Goal: Task Accomplishment & Management: Manage account settings

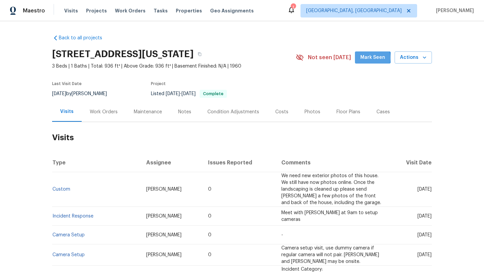
click at [371, 58] on span "Mark Seen" at bounding box center [372, 57] width 25 height 8
click at [107, 114] on div "Work Orders" at bounding box center [104, 112] width 28 height 7
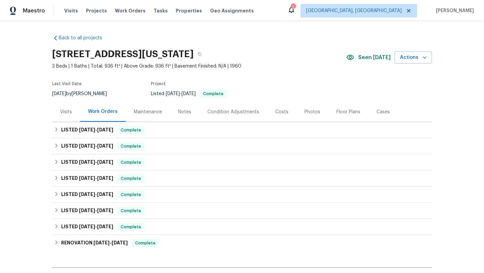
click at [134, 112] on div "Maintenance" at bounding box center [148, 112] width 28 height 7
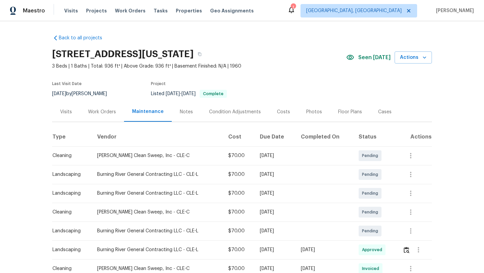
click at [180, 110] on div "Notes" at bounding box center [186, 112] width 13 height 7
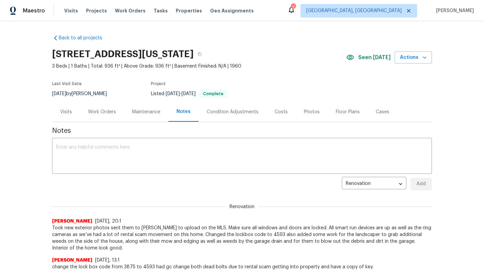
click at [64, 110] on div "Visits" at bounding box center [66, 112] width 12 height 7
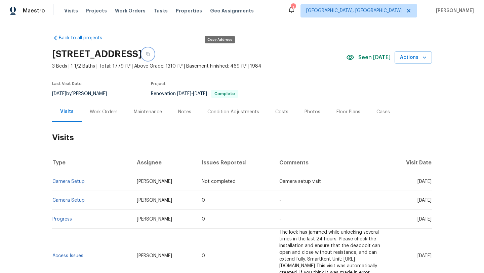
click at [150, 54] on icon "button" at bounding box center [148, 54] width 4 height 4
click at [188, 109] on div "Notes" at bounding box center [184, 112] width 13 height 7
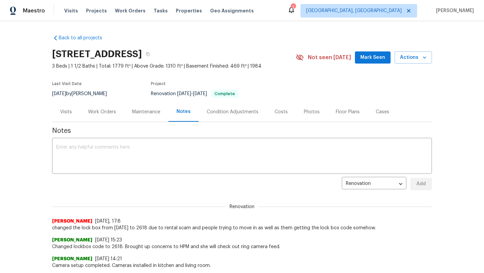
click at [68, 111] on div "Visits" at bounding box center [66, 112] width 12 height 7
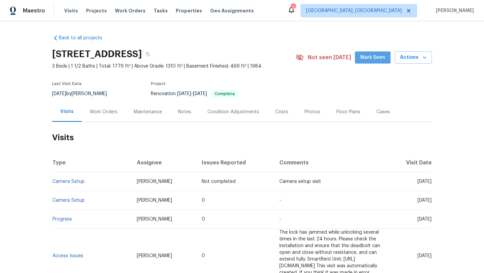
click at [373, 63] on button "Mark Seen" at bounding box center [373, 57] width 36 height 12
click at [113, 111] on div "Work Orders" at bounding box center [104, 112] width 28 height 7
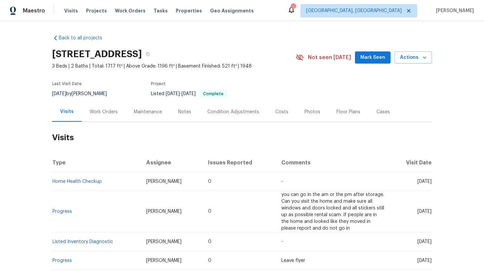
click at [104, 111] on div "Work Orders" at bounding box center [104, 112] width 28 height 7
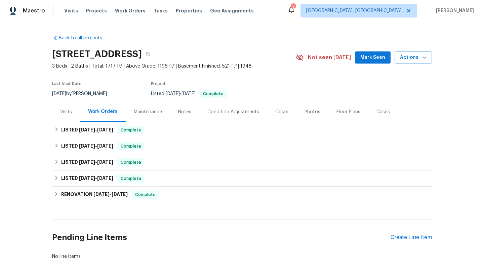
click at [145, 117] on div "Maintenance" at bounding box center [148, 112] width 44 height 20
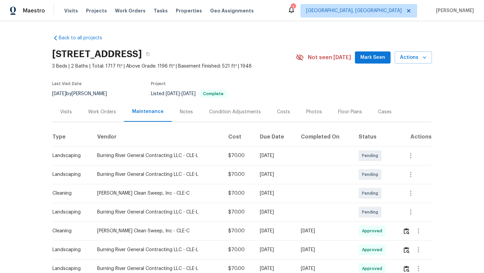
click at [64, 111] on div "Visits" at bounding box center [66, 112] width 12 height 7
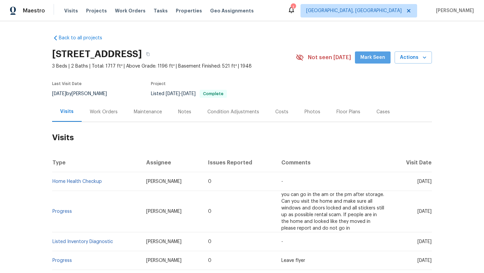
click at [372, 61] on button "Mark Seen" at bounding box center [373, 57] width 36 height 12
click at [180, 111] on div "Notes" at bounding box center [184, 112] width 13 height 7
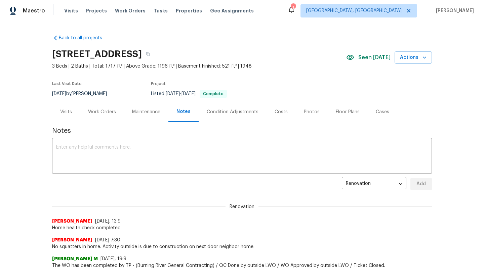
click at [65, 114] on div "Visits" at bounding box center [66, 112] width 12 height 7
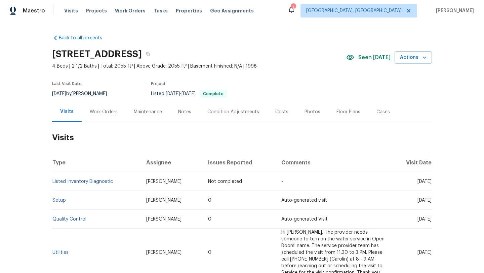
click at [178, 111] on div "Notes" at bounding box center [184, 112] width 13 height 7
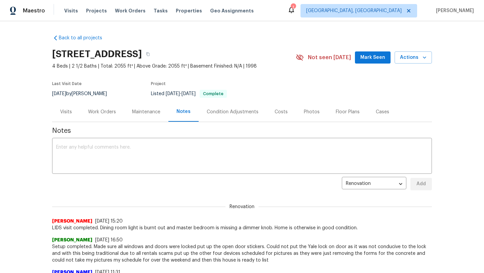
click at [69, 113] on div "Visits" at bounding box center [66, 112] width 12 height 7
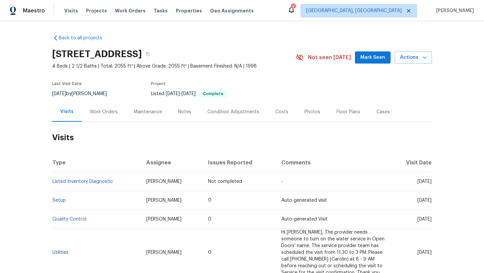
click at [105, 114] on div "Work Orders" at bounding box center [104, 112] width 28 height 7
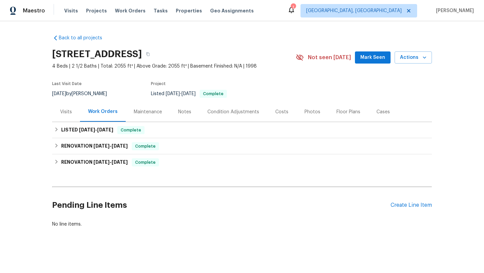
click at [67, 112] on div "Visits" at bounding box center [66, 112] width 12 height 7
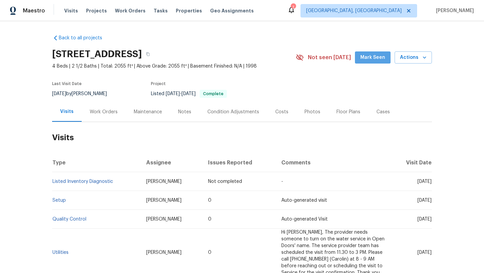
click at [378, 52] on button "Mark Seen" at bounding box center [373, 57] width 36 height 12
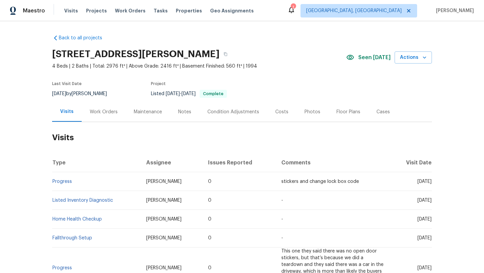
click at [109, 113] on div "Work Orders" at bounding box center [104, 112] width 28 height 7
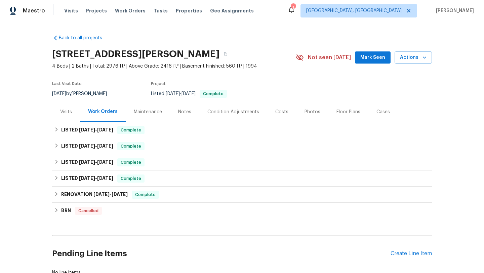
click at [139, 112] on div "Maintenance" at bounding box center [148, 112] width 28 height 7
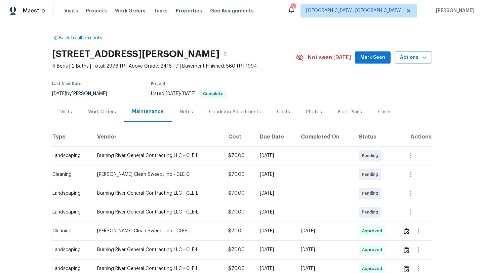
click at [181, 111] on div "Notes" at bounding box center [186, 112] width 13 height 7
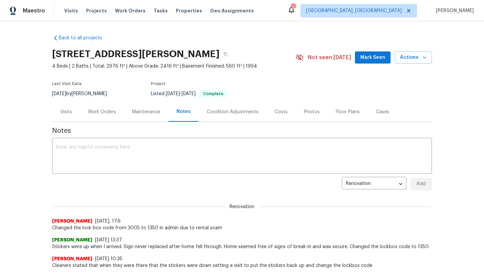
click at [67, 114] on div "Visits" at bounding box center [66, 112] width 12 height 7
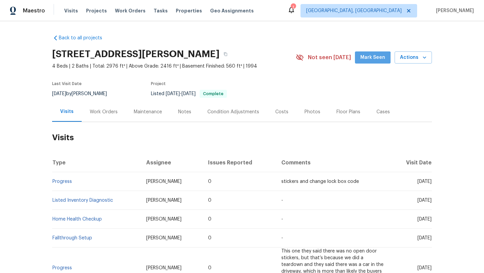
click at [371, 63] on button "Mark Seen" at bounding box center [373, 57] width 36 height 12
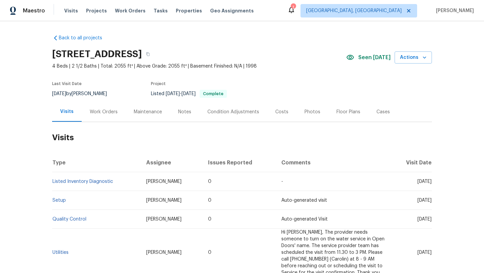
click at [180, 113] on div "Notes" at bounding box center [184, 112] width 13 height 7
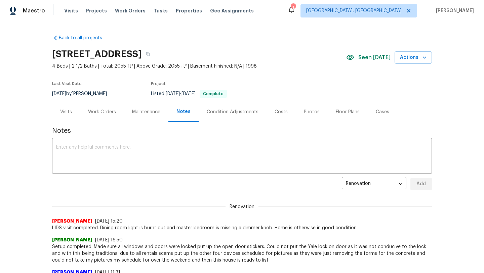
click at [67, 111] on div "Visits" at bounding box center [66, 112] width 12 height 7
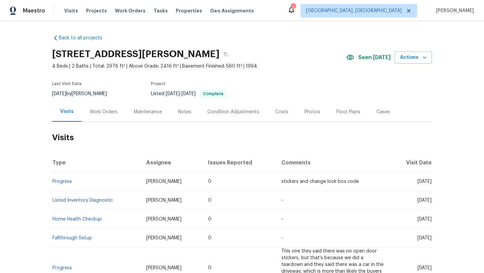
click at [371, 59] on span "Seen [DATE]" at bounding box center [374, 57] width 32 height 7
click at [144, 113] on div "Maintenance" at bounding box center [148, 112] width 28 height 7
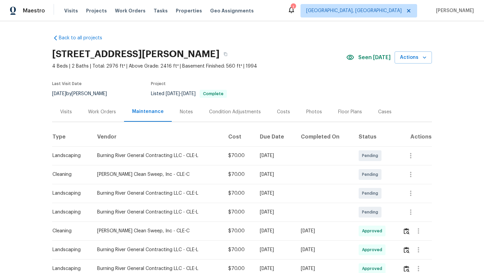
click at [108, 113] on div "Work Orders" at bounding box center [102, 112] width 28 height 7
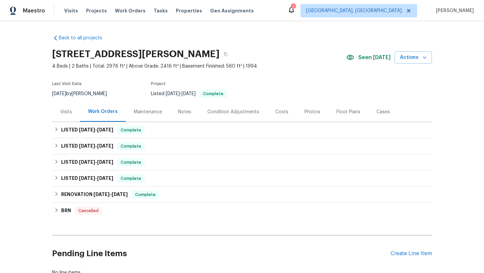
click at [182, 112] on div "Notes" at bounding box center [184, 112] width 13 height 7
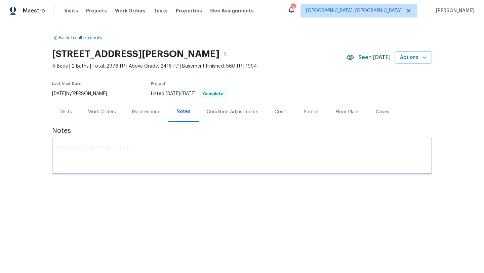
click at [66, 112] on div "Visits" at bounding box center [66, 112] width 12 height 7
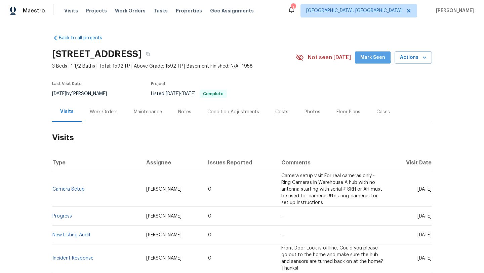
click at [374, 57] on span "Mark Seen" at bounding box center [372, 57] width 25 height 8
click at [142, 113] on div "Maintenance" at bounding box center [148, 112] width 28 height 7
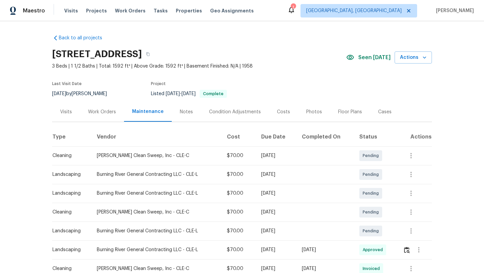
click at [67, 110] on div "Visits" at bounding box center [66, 112] width 12 height 7
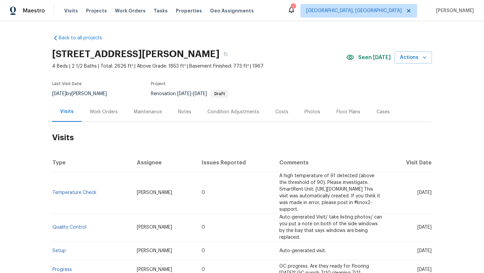
scroll to position [9, 0]
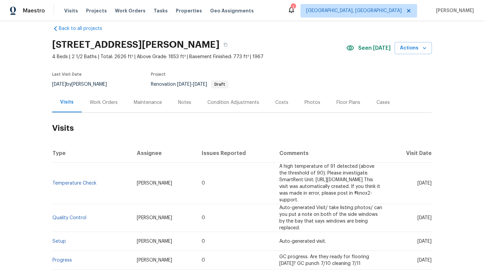
click at [113, 100] on div "Work Orders" at bounding box center [104, 102] width 28 height 7
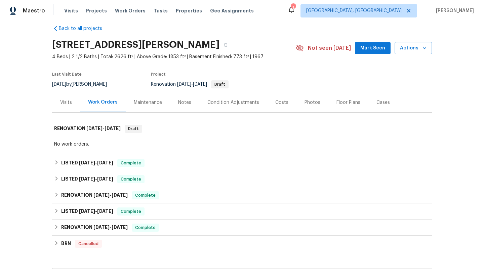
click at [138, 101] on div "Maintenance" at bounding box center [148, 102] width 28 height 7
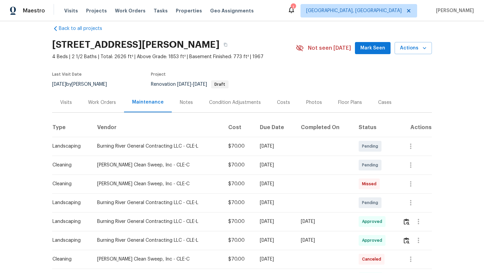
click at [180, 102] on div "Notes" at bounding box center [186, 102] width 13 height 7
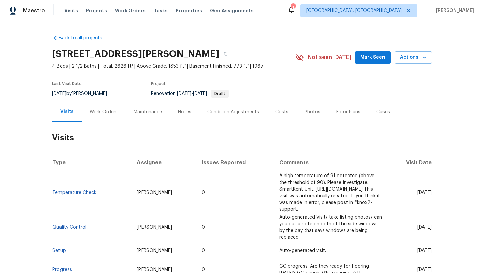
click at [363, 54] on button "Mark Seen" at bounding box center [373, 57] width 36 height 12
click at [138, 111] on div "Maintenance" at bounding box center [148, 112] width 28 height 7
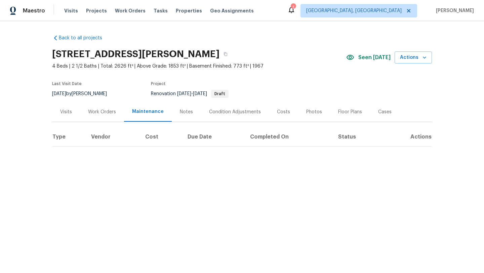
click at [96, 113] on div "Work Orders" at bounding box center [102, 112] width 28 height 7
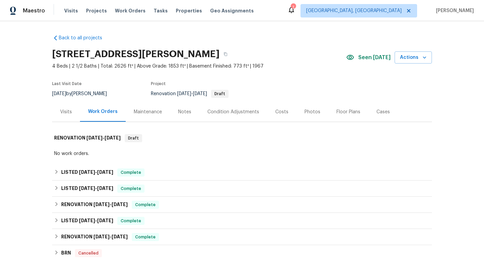
click at [146, 110] on div "Maintenance" at bounding box center [148, 112] width 28 height 7
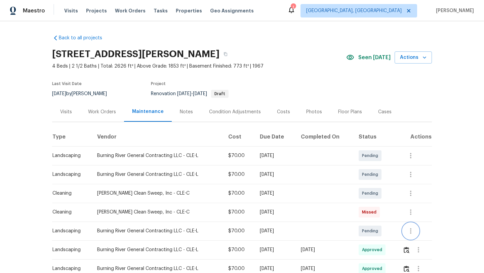
click at [413, 233] on icon "button" at bounding box center [411, 231] width 8 height 8
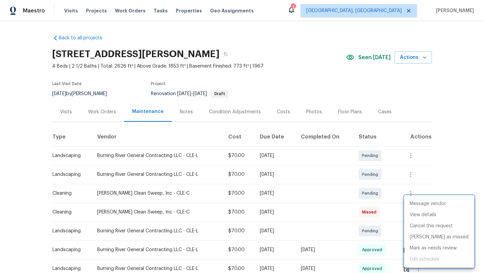
click at [376, 233] on div at bounding box center [242, 136] width 484 height 273
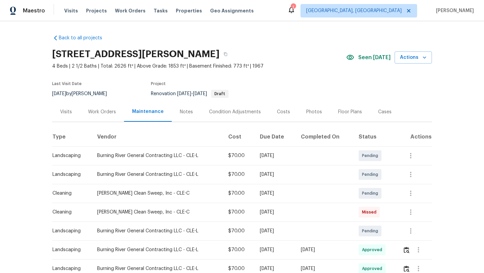
click at [376, 233] on span "Pending" at bounding box center [371, 230] width 19 height 7
click at [331, 231] on td at bounding box center [324, 230] width 58 height 19
click at [66, 113] on div "Visits" at bounding box center [66, 112] width 12 height 7
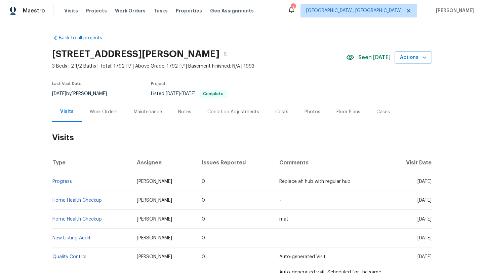
click at [140, 112] on div "Maintenance" at bounding box center [148, 112] width 28 height 7
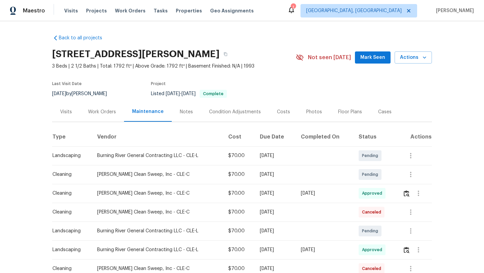
click at [180, 113] on div "Notes" at bounding box center [186, 112] width 13 height 7
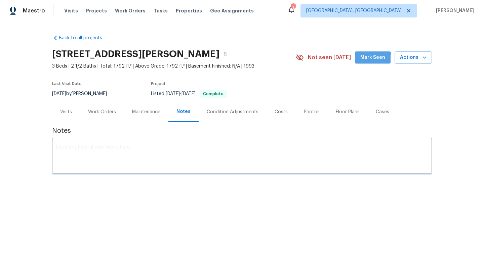
click at [365, 60] on span "Mark Seen" at bounding box center [372, 57] width 25 height 8
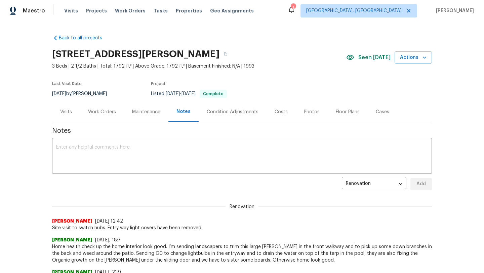
click at [68, 111] on div "Visits" at bounding box center [66, 112] width 12 height 7
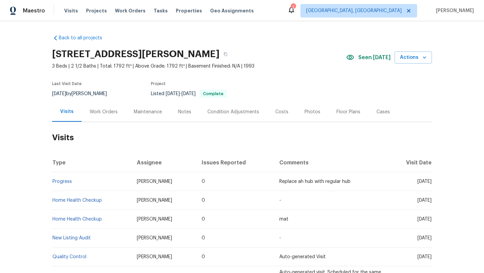
click at [97, 114] on div "Work Orders" at bounding box center [104, 112] width 28 height 7
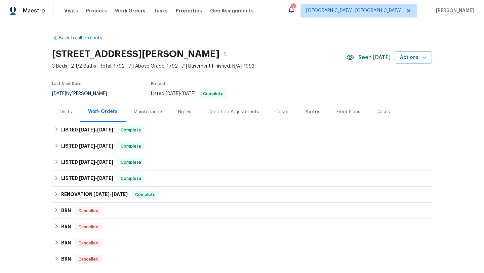
click at [58, 112] on div "Visits" at bounding box center [66, 112] width 28 height 20
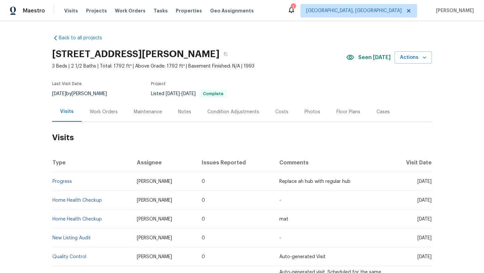
click at [93, 112] on div "Work Orders" at bounding box center [104, 112] width 28 height 7
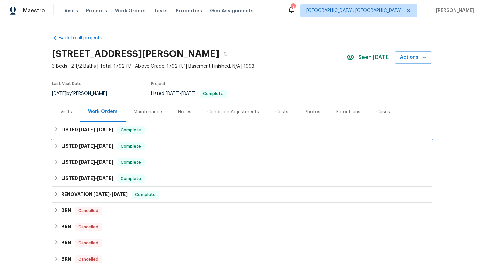
click at [55, 128] on icon at bounding box center [56, 129] width 5 height 5
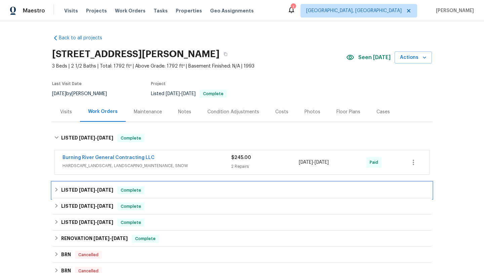
click at [57, 190] on icon at bounding box center [56, 190] width 2 height 4
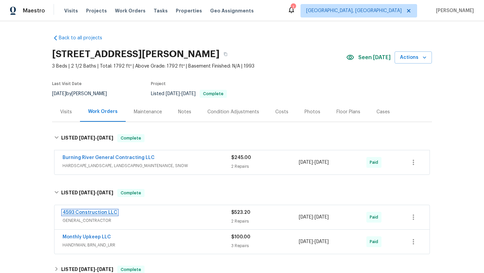
click at [79, 213] on link "4593 Construction LLC" at bounding box center [90, 212] width 55 height 5
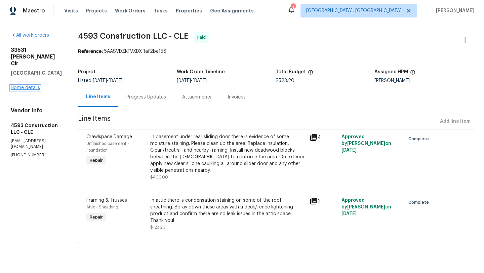
click at [33, 85] on link "Home details" at bounding box center [25, 87] width 29 height 5
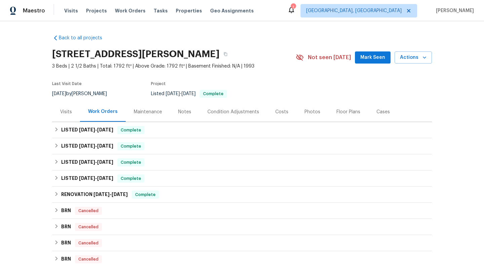
click at [68, 112] on div "Visits" at bounding box center [66, 112] width 12 height 7
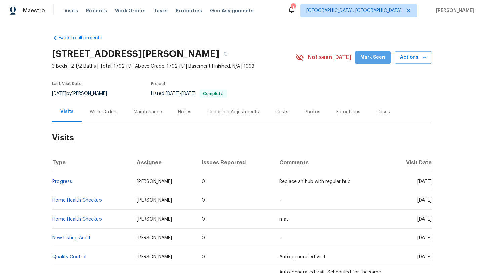
click at [376, 58] on span "Mark Seen" at bounding box center [372, 57] width 25 height 8
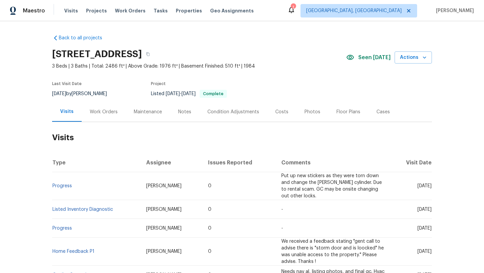
click at [107, 112] on div "Work Orders" at bounding box center [104, 112] width 28 height 7
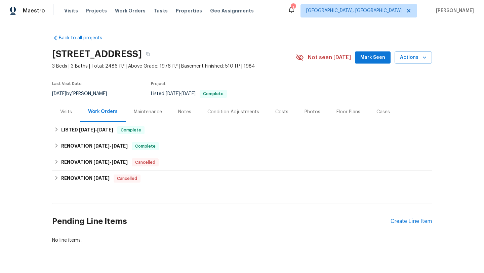
click at [138, 111] on div "Maintenance" at bounding box center [148, 112] width 28 height 7
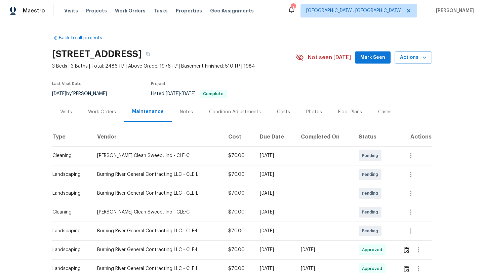
click at [373, 58] on span "Mark Seen" at bounding box center [372, 57] width 25 height 8
click at [68, 113] on div "Visits" at bounding box center [66, 112] width 12 height 7
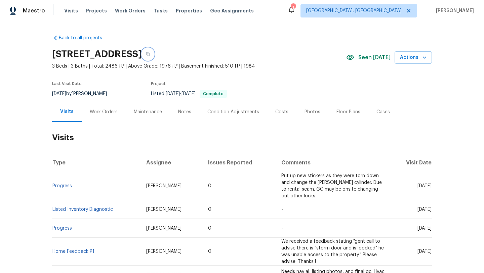
click at [150, 53] on icon "button" at bounding box center [147, 54] width 3 height 4
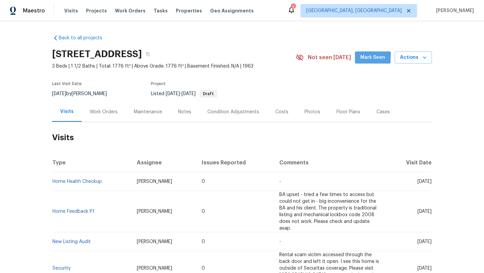
click at [364, 59] on span "Mark Seen" at bounding box center [372, 57] width 25 height 8
click at [100, 111] on div "Work Orders" at bounding box center [104, 112] width 28 height 7
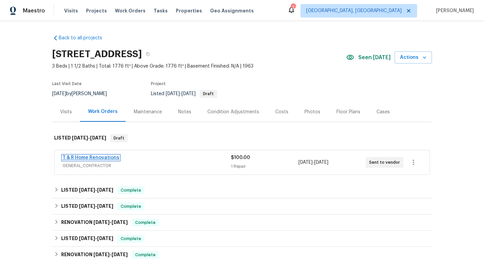
click at [108, 157] on link "T & R Home Renovations" at bounding box center [91, 157] width 57 height 5
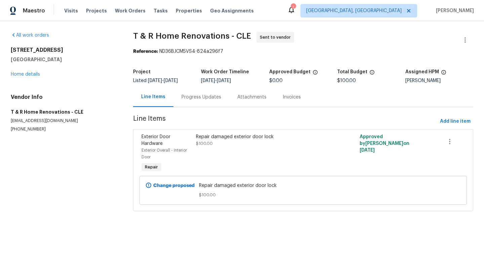
click at [24, 77] on div "5300 Sherwood Dr Cleveland, OH 44126 Home details" at bounding box center [64, 62] width 106 height 31
click at [24, 74] on link "Home details" at bounding box center [25, 74] width 29 height 5
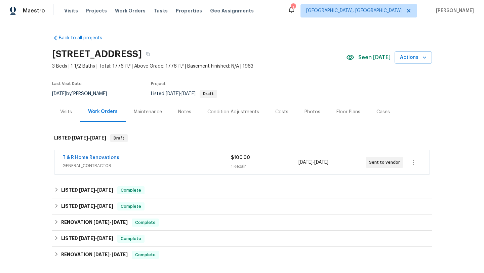
click at [65, 113] on div "Visits" at bounding box center [66, 112] width 12 height 7
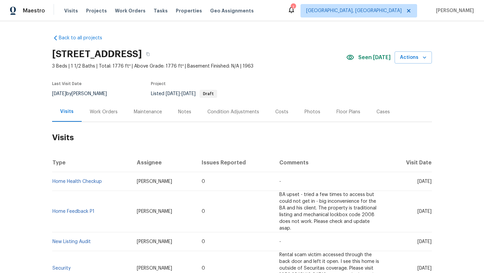
click at [106, 111] on div "Work Orders" at bounding box center [104, 112] width 28 height 7
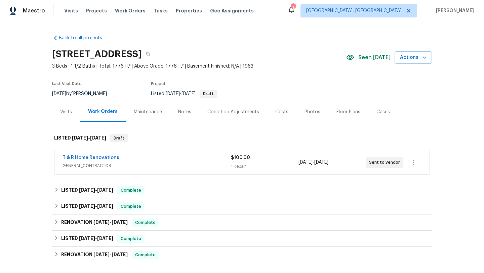
click at [69, 112] on div "Visits" at bounding box center [66, 112] width 12 height 7
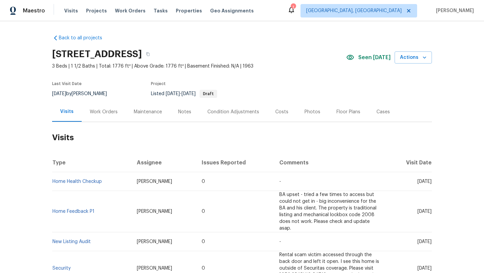
click at [181, 113] on div "Notes" at bounding box center [184, 112] width 13 height 7
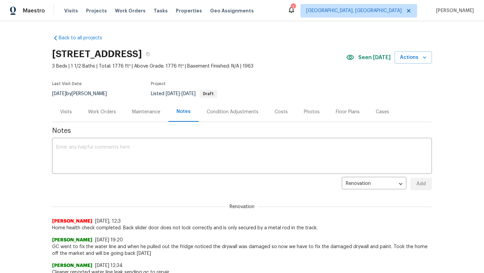
click at [66, 116] on div "Visits" at bounding box center [66, 112] width 28 height 20
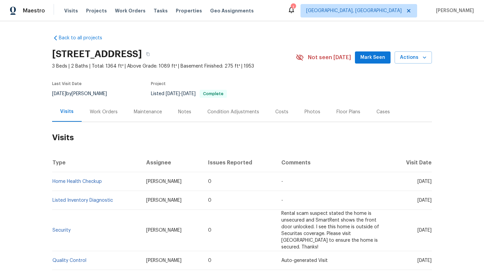
click at [100, 110] on div "Work Orders" at bounding box center [104, 112] width 28 height 7
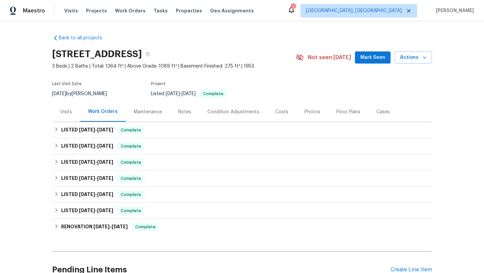
click at [70, 112] on div "Visits" at bounding box center [66, 112] width 12 height 7
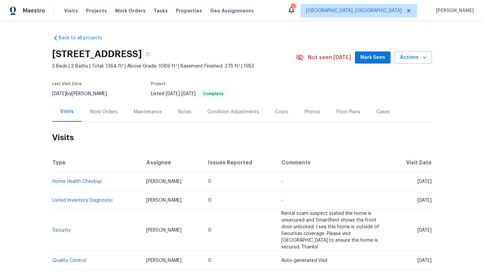
click at [148, 113] on div "Maintenance" at bounding box center [148, 112] width 28 height 7
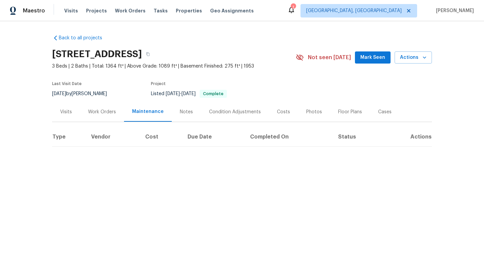
click at [382, 55] on span "Mark Seen" at bounding box center [372, 57] width 25 height 8
click at [111, 110] on div "Work Orders" at bounding box center [102, 112] width 28 height 7
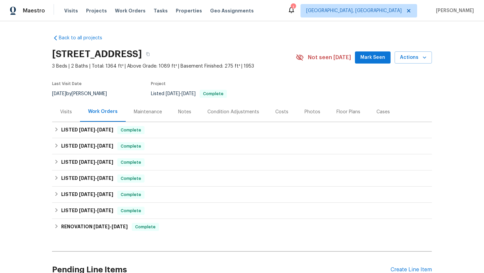
click at [183, 114] on div "Notes" at bounding box center [184, 112] width 13 height 7
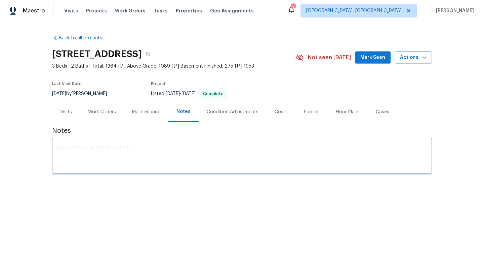
click at [150, 114] on div "Maintenance" at bounding box center [146, 112] width 28 height 7
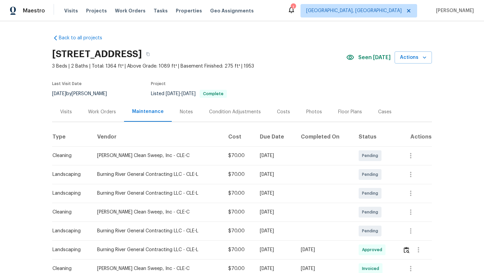
click at [95, 113] on div "Work Orders" at bounding box center [102, 112] width 28 height 7
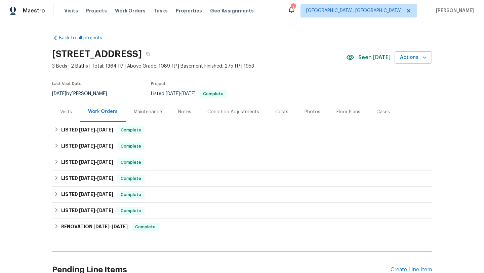
click at [70, 114] on div "Visits" at bounding box center [66, 112] width 12 height 7
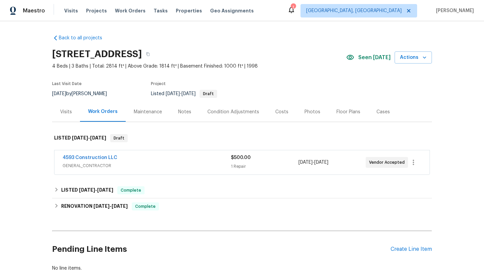
click at [65, 111] on div "Visits" at bounding box center [66, 112] width 12 height 7
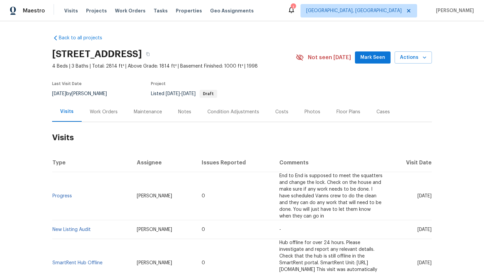
click at [359, 57] on button "Mark Seen" at bounding box center [373, 57] width 36 height 12
click at [102, 112] on div "Work Orders" at bounding box center [104, 112] width 28 height 7
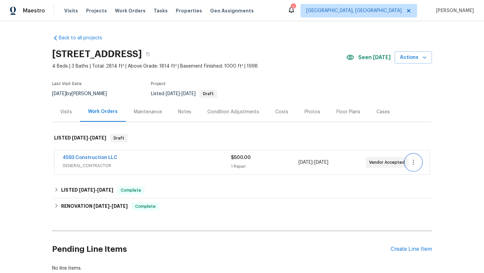
click at [413, 162] on icon "button" at bounding box center [413, 162] width 1 height 5
click at [413, 162] on li "Edit" at bounding box center [441, 162] width 73 height 11
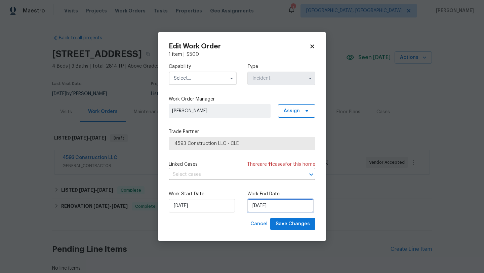
click at [261, 208] on input "[DATE]" at bounding box center [280, 205] width 66 height 13
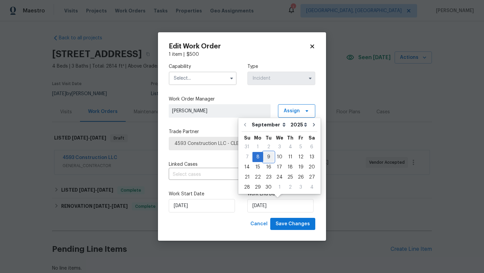
click at [267, 157] on div "9" at bounding box center [268, 156] width 11 height 9
type input "9/9/2025"
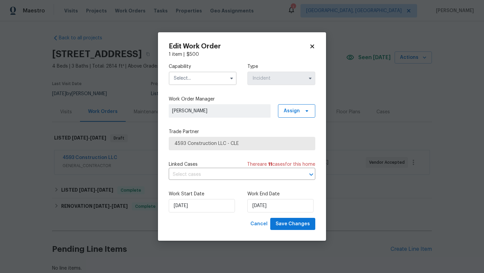
click at [204, 77] on input "text" at bounding box center [203, 78] width 68 height 13
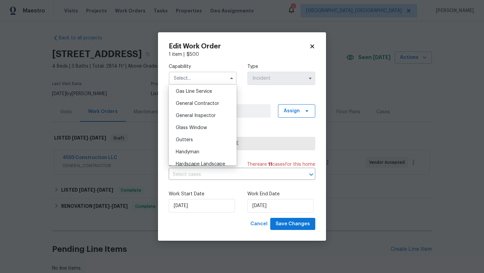
scroll to position [319, 0]
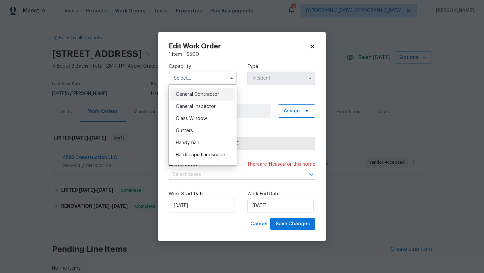
click at [206, 93] on span "General Contractor" at bounding box center [197, 94] width 43 height 5
type input "General Contractor"
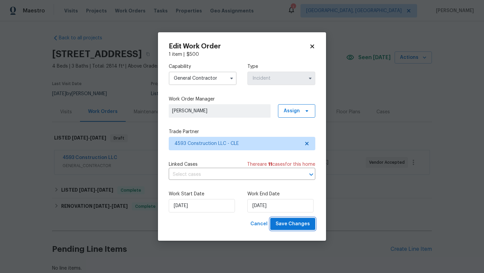
click at [285, 224] on span "Save Changes" at bounding box center [293, 224] width 34 height 8
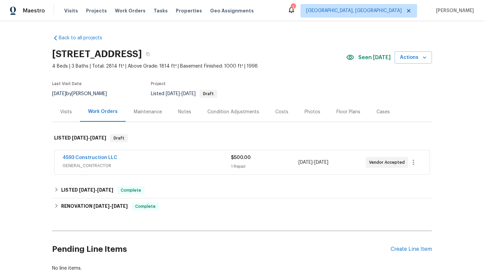
click at [66, 113] on div "Visits" at bounding box center [66, 112] width 12 height 7
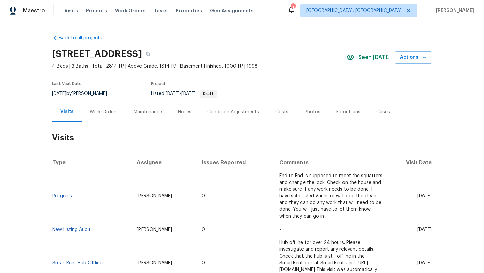
click at [185, 112] on div "Notes" at bounding box center [184, 112] width 13 height 7
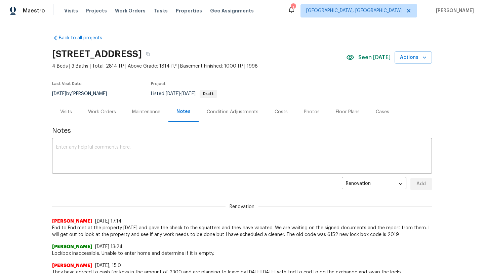
click at [66, 112] on div "Visits" at bounding box center [66, 112] width 12 height 7
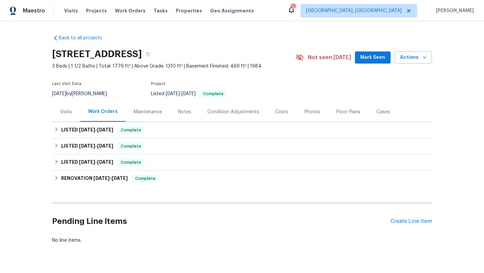
click at [372, 58] on span "Mark Seen" at bounding box center [372, 57] width 25 height 8
click at [151, 113] on div "Maintenance" at bounding box center [148, 112] width 28 height 7
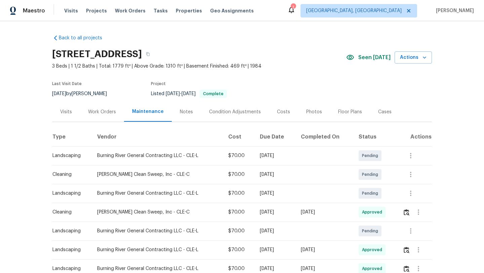
click at [63, 112] on div "Visits" at bounding box center [66, 112] width 12 height 7
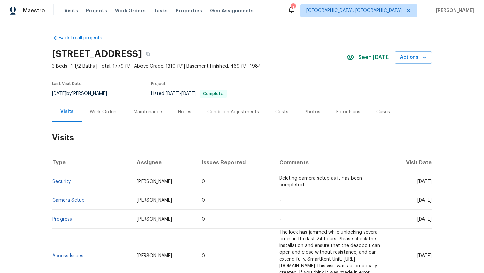
click at [100, 110] on div "Work Orders" at bounding box center [104, 112] width 28 height 7
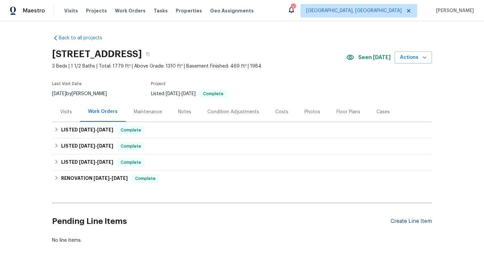
click at [406, 219] on div "Create Line Item" at bounding box center [410, 221] width 41 height 6
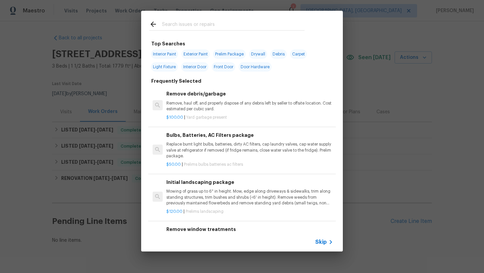
click at [191, 27] on input "text" at bounding box center [233, 25] width 142 height 10
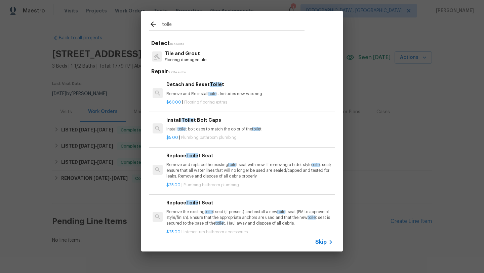
type input "toile"
click at [199, 94] on p "Remove and Re install toile t. Includes new wax ring" at bounding box center [249, 94] width 167 height 6
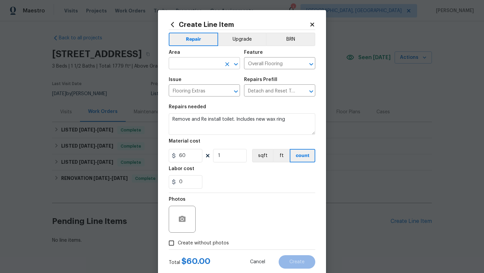
click at [186, 67] on input "text" at bounding box center [195, 64] width 52 height 10
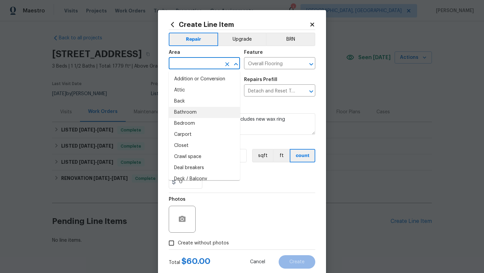
click at [185, 113] on li "Bathroom" at bounding box center [204, 112] width 71 height 11
type input "Bathroom"
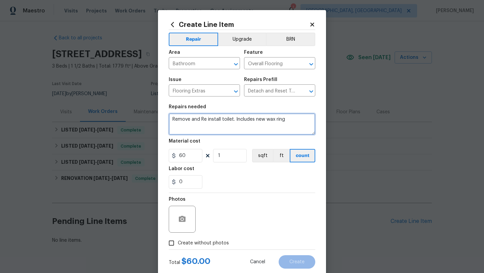
drag, startPoint x: 290, startPoint y: 120, endPoint x: 162, endPoint y: 122, distance: 128.4
click at [162, 122] on div "Create Line Item Repair Upgrade BRN Area Bathroom ​ Feature Overall Flooring ​ …" at bounding box center [242, 144] width 168 height 269
type textarea "R"
type textarea "After rental scam was in the home they peed in the toilet and now the toilet wo…"
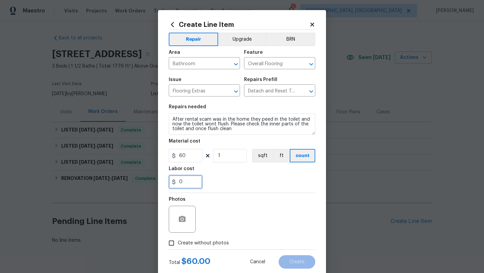
drag, startPoint x: 181, startPoint y: 183, endPoint x: 175, endPoint y: 183, distance: 6.4
click at [175, 183] on div "0" at bounding box center [186, 181] width 34 height 13
click at [233, 194] on div "Photos" at bounding box center [242, 215] width 147 height 44
click at [182, 181] on input "25" at bounding box center [186, 181] width 34 height 13
type input "15"
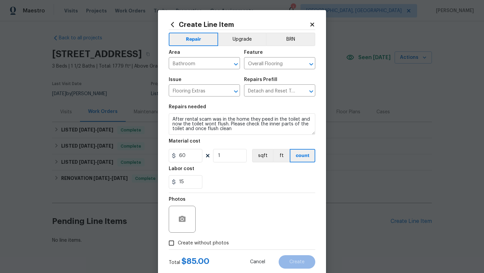
click at [235, 195] on div "Photos" at bounding box center [242, 215] width 147 height 44
click at [171, 244] on input "Create without photos" at bounding box center [171, 243] width 13 height 13
checkbox input "true"
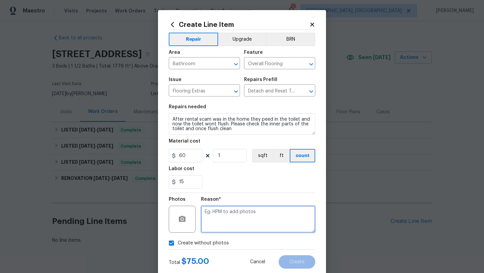
click at [246, 216] on textarea at bounding box center [258, 219] width 114 height 27
type textarea "desk"
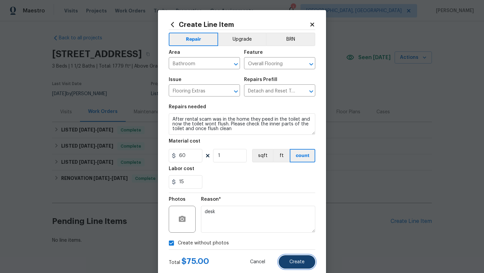
click at [306, 259] on button "Create" at bounding box center [297, 261] width 37 height 13
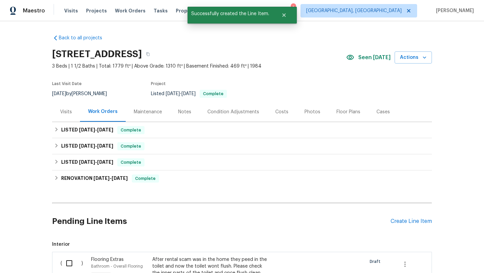
click at [191, 259] on div "After rental scam was in the home they peed in the toilet and now the toilet wo…" at bounding box center [211, 266] width 118 height 20
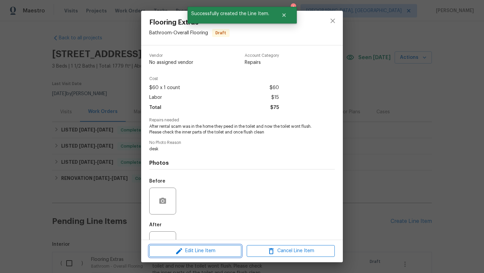
click at [190, 252] on span "Edit Line Item" at bounding box center [195, 251] width 88 height 8
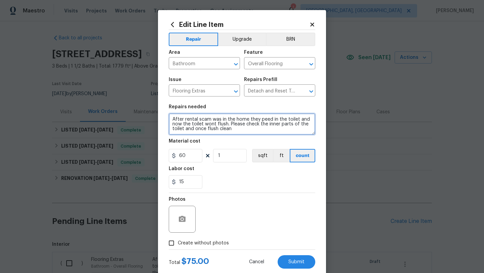
click at [299, 120] on textarea "After rental scam was in the home they peed in the toilet and now the toilet wo…" at bounding box center [242, 124] width 147 height 22
click at [272, 129] on textarea "After rental scam was in the home they peed in the toilet Hallway and now the t…" at bounding box center [242, 124] width 147 height 22
type textarea "After rental scam was in the home they peed in the toilet Hallway and now the t…"
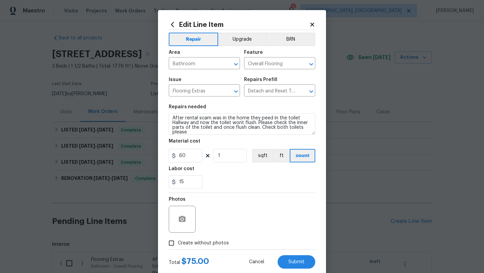
click at [172, 240] on input "Create without photos" at bounding box center [171, 243] width 13 height 13
checkbox input "true"
click at [301, 262] on span "Submit" at bounding box center [296, 261] width 16 height 5
type textarea "After rental scam was in the home they peed in the toilet Hallway and now the t…"
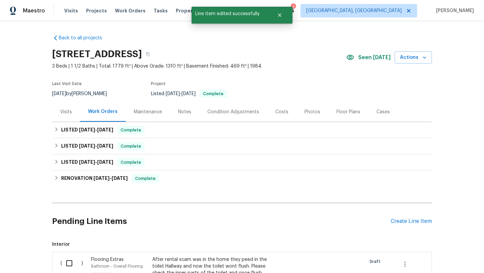
click at [70, 263] on input "checkbox" at bounding box center [71, 263] width 19 height 14
checkbox input "true"
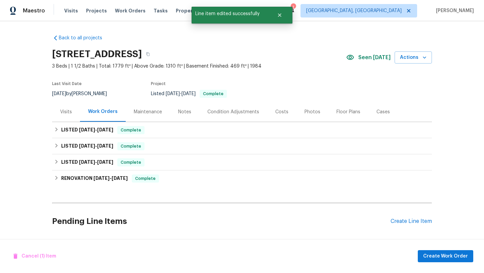
click at [443, 264] on div "Cancel (1) Item Create Work Order" at bounding box center [242, 256] width 484 height 34
click at [443, 259] on span "Create Work Order" at bounding box center [445, 256] width 45 height 8
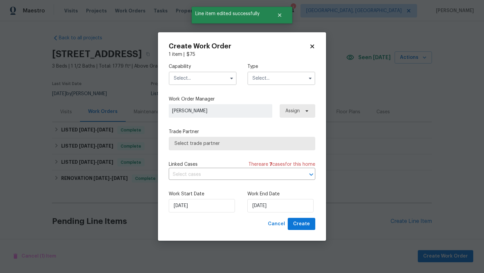
click at [180, 73] on input "text" at bounding box center [203, 78] width 68 height 13
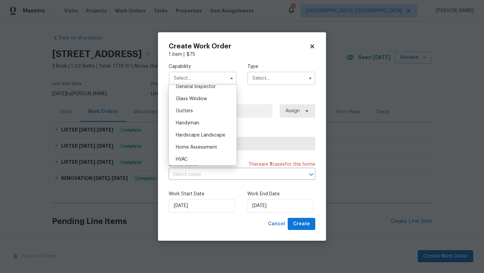
scroll to position [341, 0]
click at [190, 123] on span "Handyman" at bounding box center [188, 121] width 24 height 5
type input "Handyman"
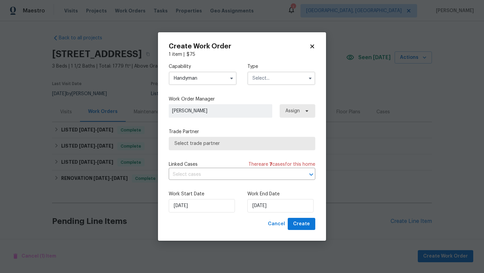
click at [284, 78] on input "text" at bounding box center [281, 78] width 68 height 13
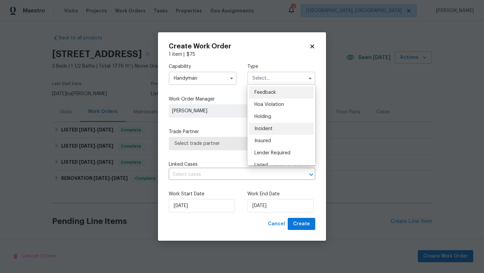
click at [265, 129] on span "Incident" at bounding box center [263, 128] width 18 height 5
type input "Incident"
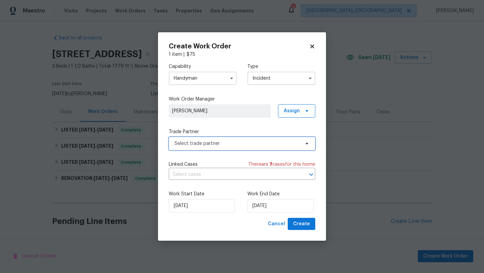
click at [221, 147] on span "Select trade partner" at bounding box center [242, 143] width 147 height 13
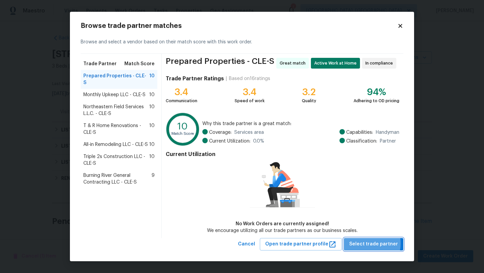
click at [366, 243] on span "Select trade partner" at bounding box center [373, 244] width 49 height 8
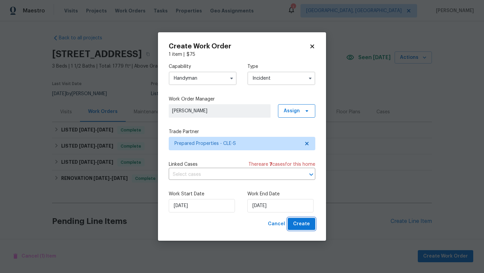
click at [299, 224] on span "Create" at bounding box center [301, 224] width 17 height 8
checkbox input "false"
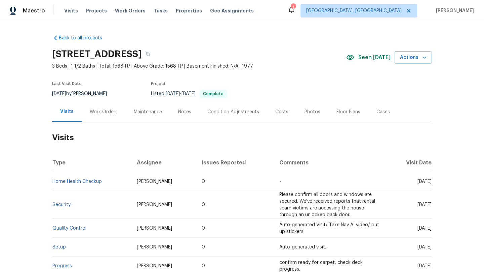
click at [141, 111] on div "Maintenance" at bounding box center [148, 112] width 28 height 7
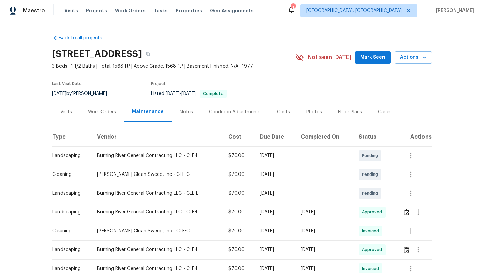
click at [110, 113] on div "Work Orders" at bounding box center [102, 112] width 28 height 7
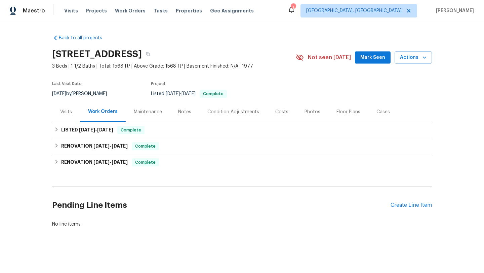
click at [185, 113] on div "Notes" at bounding box center [184, 112] width 13 height 7
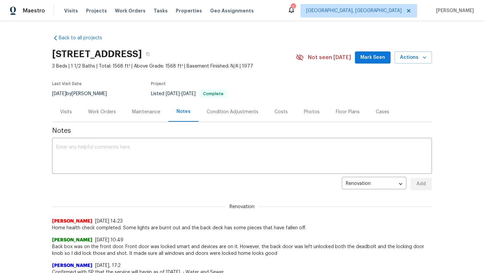
click at [66, 112] on div "Visits" at bounding box center [66, 112] width 12 height 7
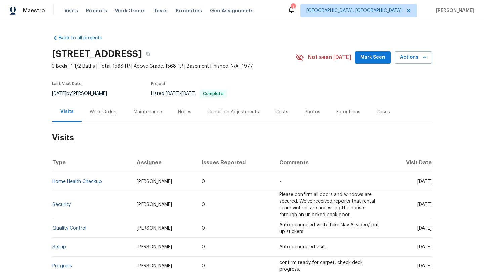
click at [367, 56] on span "Mark Seen" at bounding box center [372, 57] width 25 height 8
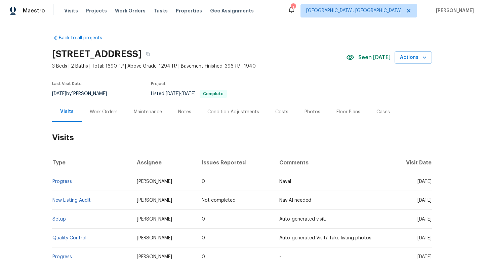
click at [99, 112] on div "Work Orders" at bounding box center [104, 112] width 28 height 7
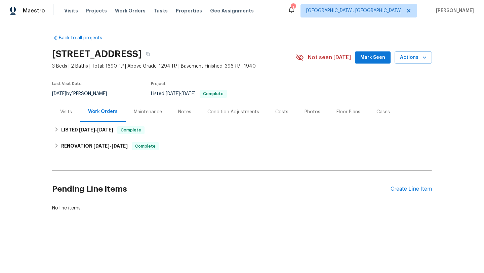
click at [67, 115] on div "Visits" at bounding box center [66, 112] width 12 height 7
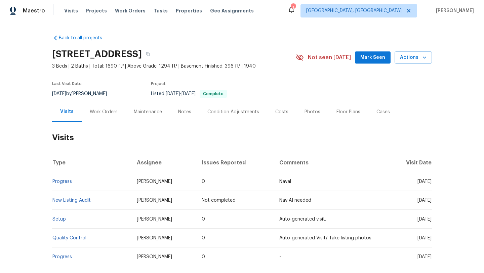
click at [366, 56] on span "Mark Seen" at bounding box center [372, 57] width 25 height 8
click at [179, 111] on div "Notes" at bounding box center [184, 112] width 13 height 7
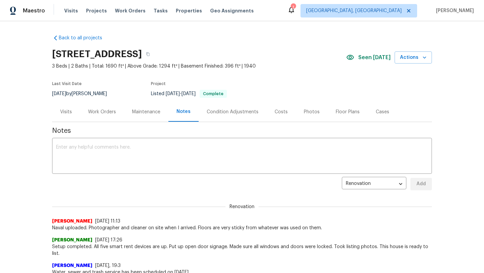
click at [66, 113] on div "Visits" at bounding box center [66, 112] width 12 height 7
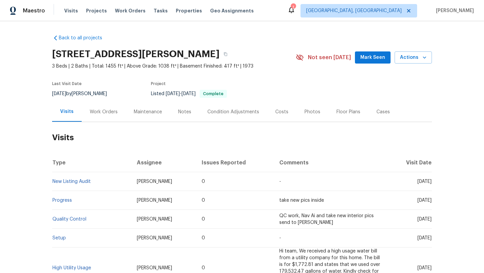
click at [110, 110] on div "Work Orders" at bounding box center [104, 112] width 28 height 7
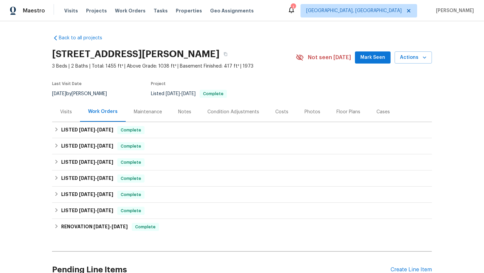
click at [146, 110] on div "Maintenance" at bounding box center [148, 112] width 28 height 7
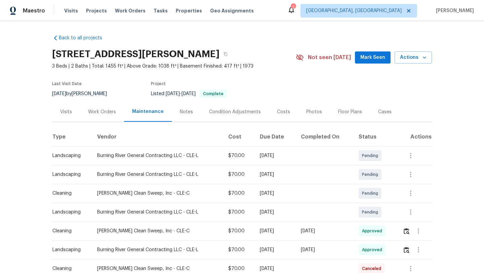
click at [184, 111] on div "Notes" at bounding box center [186, 112] width 13 height 7
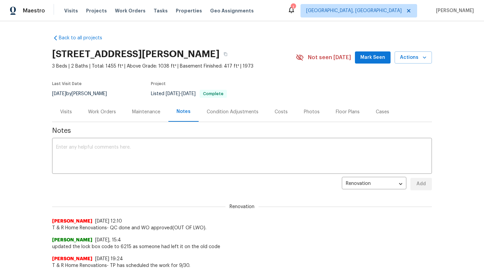
click at [63, 113] on div "Visits" at bounding box center [66, 112] width 12 height 7
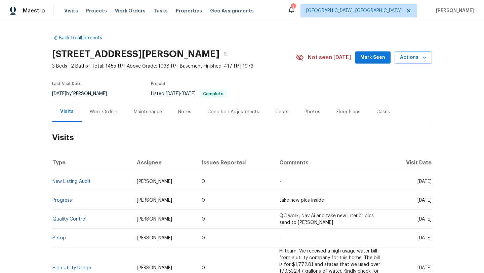
click at [103, 110] on div "Work Orders" at bounding box center [104, 112] width 28 height 7
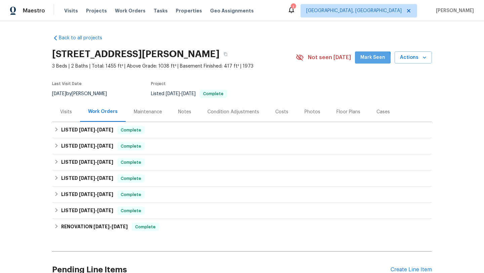
click at [362, 59] on button "Mark Seen" at bounding box center [373, 57] width 36 height 12
click at [65, 111] on div "Visits" at bounding box center [66, 112] width 12 height 7
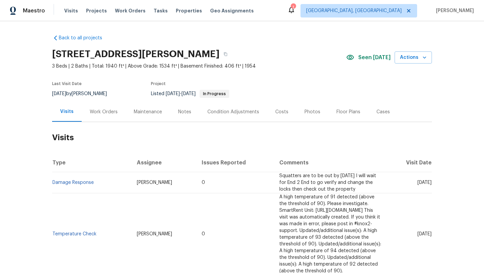
click at [97, 112] on div "Work Orders" at bounding box center [104, 112] width 28 height 7
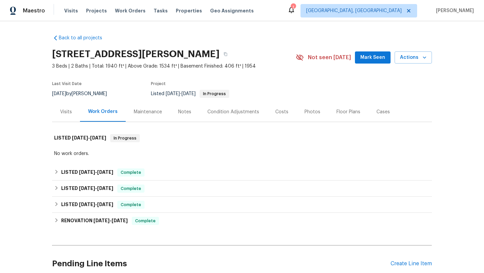
click at [185, 114] on div "Notes" at bounding box center [184, 112] width 13 height 7
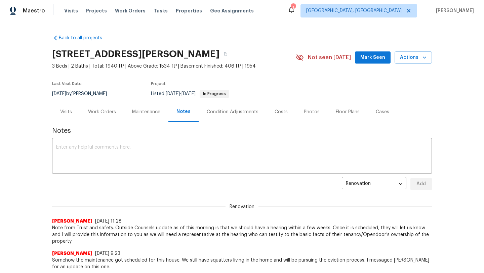
click at [370, 58] on span "Mark Seen" at bounding box center [372, 57] width 25 height 8
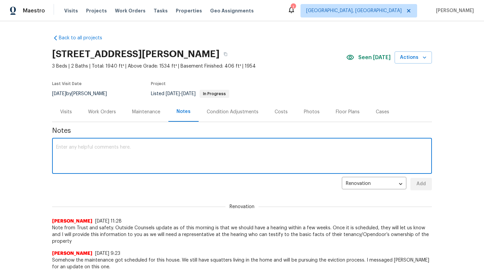
click at [74, 156] on textarea at bounding box center [242, 157] width 372 height 24
type textarea "S"
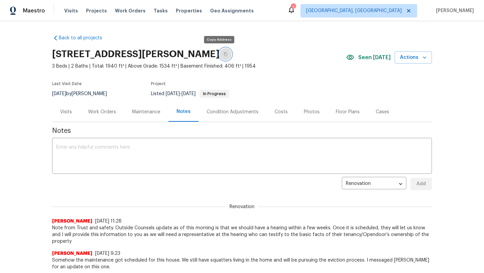
click at [224, 53] on icon "button" at bounding box center [225, 54] width 3 height 4
click at [104, 112] on div "Work Orders" at bounding box center [102, 112] width 28 height 7
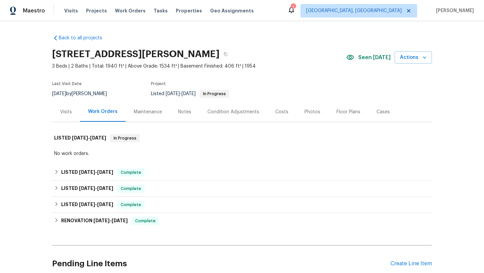
click at [69, 110] on div "Visits" at bounding box center [66, 112] width 12 height 7
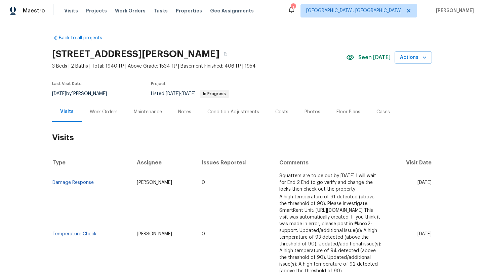
click at [111, 112] on div "Work Orders" at bounding box center [104, 112] width 28 height 7
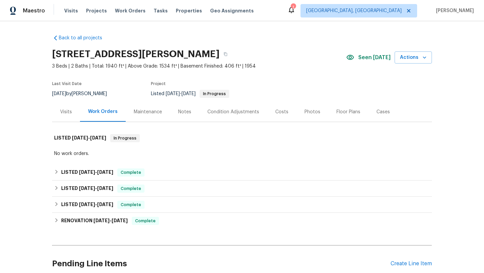
click at [178, 113] on div "Notes" at bounding box center [184, 112] width 13 height 7
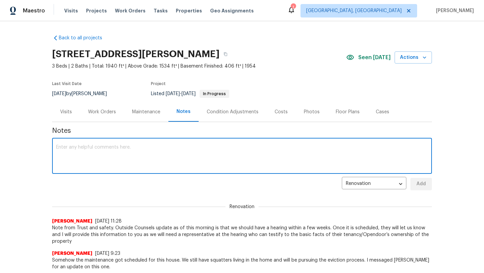
click at [102, 156] on textarea at bounding box center [242, 157] width 372 height 24
type textarea "I sent a note to Trust and Safety to see if we have an update on the eviction h…"
click at [419, 184] on span "Add" at bounding box center [421, 184] width 11 height 8
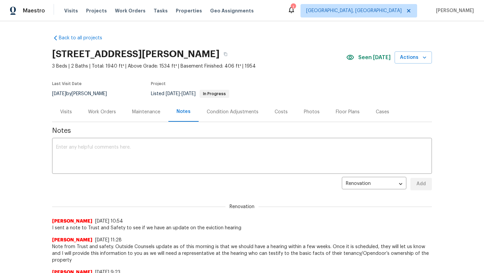
click at [65, 112] on div "Visits" at bounding box center [66, 112] width 12 height 7
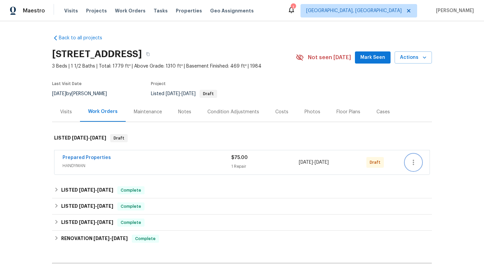
click at [412, 163] on icon "button" at bounding box center [413, 162] width 8 height 8
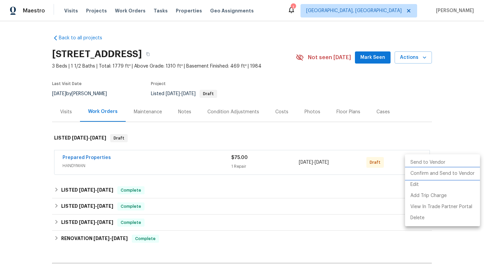
click at [419, 171] on li "Confirm and Send to Vendor" at bounding box center [442, 173] width 75 height 11
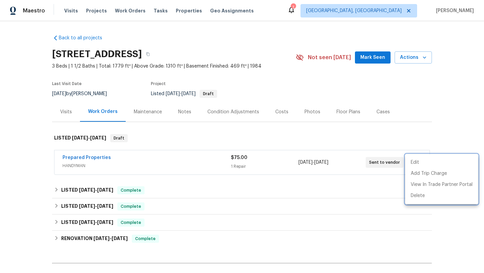
click at [371, 57] on div at bounding box center [242, 136] width 484 height 273
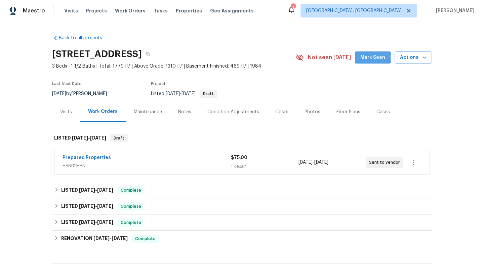
click at [371, 57] on span "Mark Seen" at bounding box center [372, 57] width 25 height 8
click at [184, 111] on div "Notes" at bounding box center [184, 112] width 13 height 7
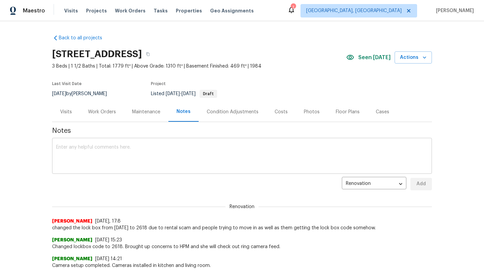
click at [74, 150] on textarea at bounding box center [242, 157] width 372 height 24
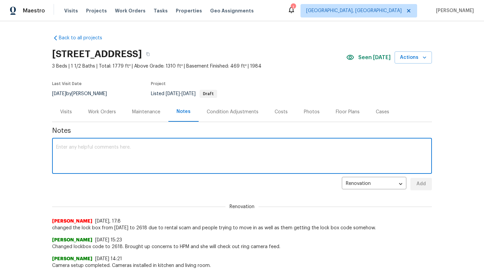
click at [74, 150] on textarea at bounding box center [242, 157] width 372 height 24
type textarea "I am sending the GC out to look at the toilet that the squatters peed in and wi…"
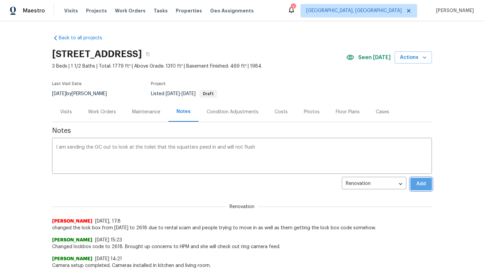
click at [419, 183] on span "Add" at bounding box center [421, 184] width 11 height 8
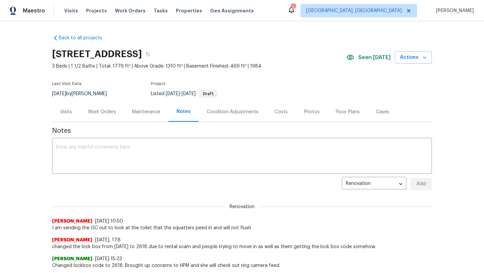
click at [62, 111] on div "Visits" at bounding box center [66, 112] width 12 height 7
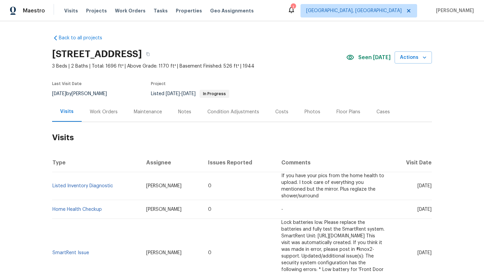
click at [101, 112] on div "Work Orders" at bounding box center [104, 112] width 28 height 7
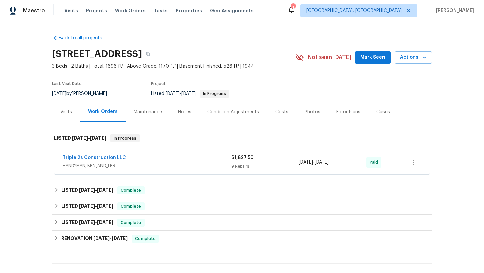
click at [70, 111] on div "Visits" at bounding box center [66, 112] width 12 height 7
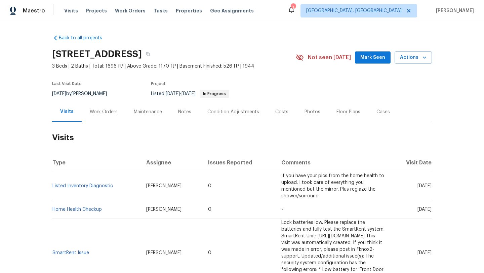
click at [150, 112] on div "Maintenance" at bounding box center [148, 112] width 28 height 7
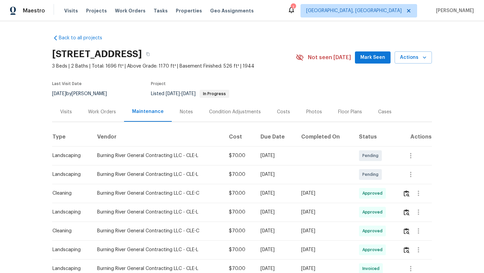
click at [181, 112] on div "Notes" at bounding box center [186, 112] width 13 height 7
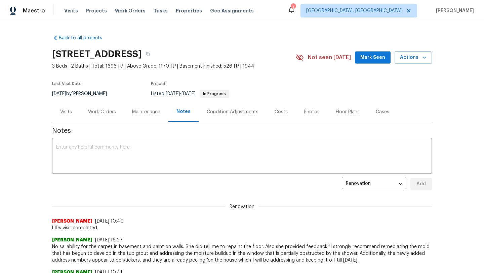
click at [66, 110] on div "Visits" at bounding box center [66, 112] width 12 height 7
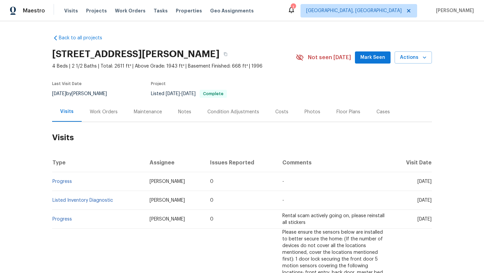
click at [351, 63] on div "Not seen [DATE] Mark Seen Actions" at bounding box center [364, 57] width 136 height 12
click at [372, 57] on span "Mark Seen" at bounding box center [372, 57] width 25 height 8
click at [93, 114] on div "Work Orders" at bounding box center [104, 112] width 28 height 7
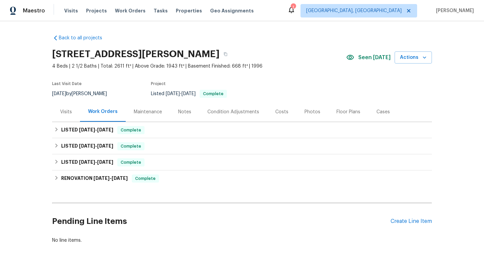
click at [187, 112] on div "Notes" at bounding box center [184, 112] width 13 height 7
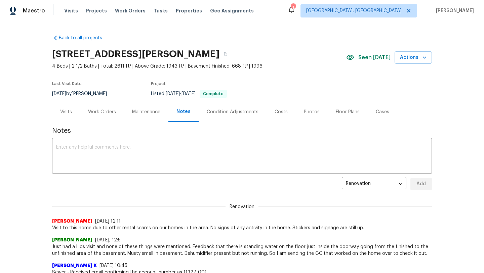
click at [141, 115] on div "Maintenance" at bounding box center [146, 112] width 44 height 20
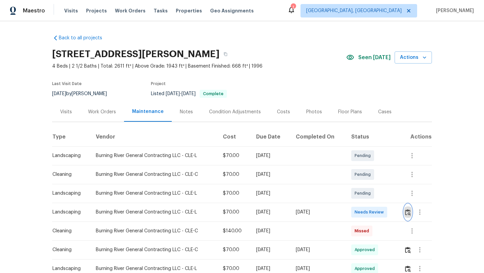
click at [410, 213] on img "button" at bounding box center [408, 212] width 6 height 6
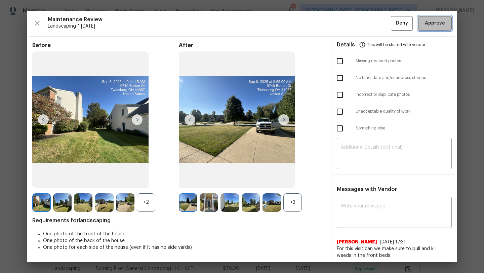
click at [437, 27] on span "Approve" at bounding box center [435, 23] width 20 height 8
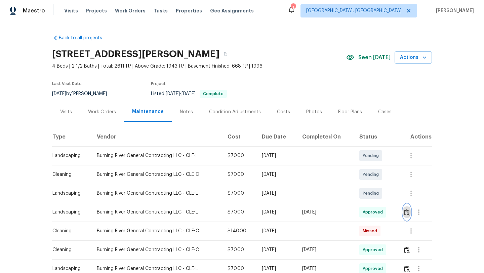
click at [408, 213] on img "button" at bounding box center [407, 212] width 6 height 6
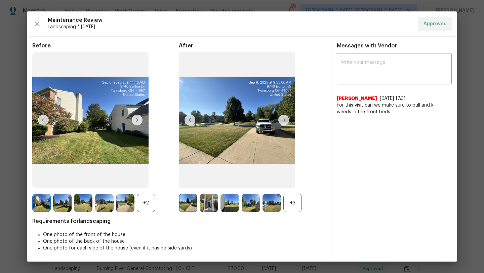
click at [194, 202] on img at bounding box center [188, 203] width 18 height 18
click at [206, 203] on img at bounding box center [209, 203] width 18 height 18
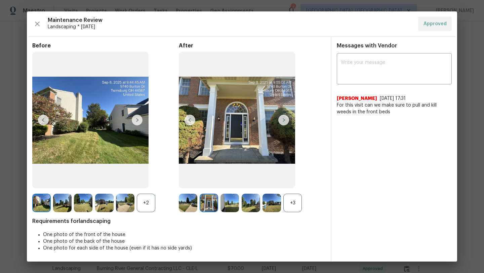
click at [223, 142] on img at bounding box center [237, 120] width 116 height 136
click at [287, 121] on img at bounding box center [283, 120] width 11 height 11
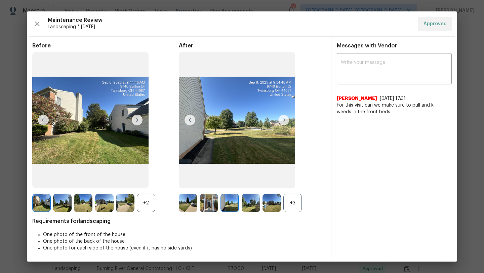
click at [287, 121] on img at bounding box center [283, 120] width 11 height 11
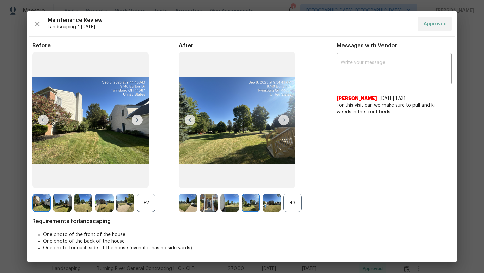
click at [287, 121] on img at bounding box center [283, 120] width 11 height 11
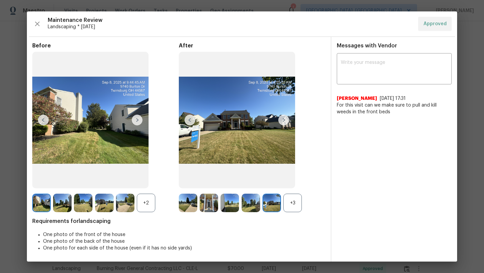
click at [287, 121] on img at bounding box center [283, 120] width 11 height 11
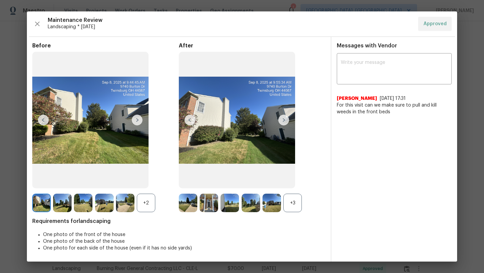
click at [287, 121] on img at bounding box center [283, 120] width 11 height 11
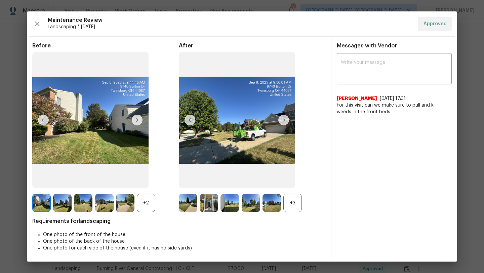
click at [287, 121] on img at bounding box center [283, 120] width 11 height 11
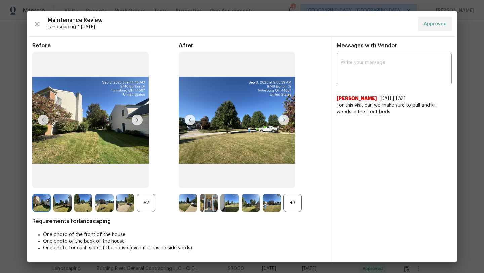
click at [287, 121] on img at bounding box center [283, 120] width 11 height 11
click at [38, 25] on icon "button" at bounding box center [37, 24] width 5 height 5
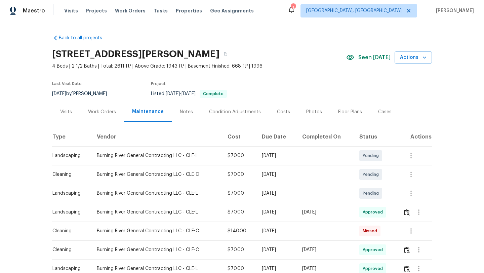
click at [64, 112] on div "Visits" at bounding box center [66, 112] width 12 height 7
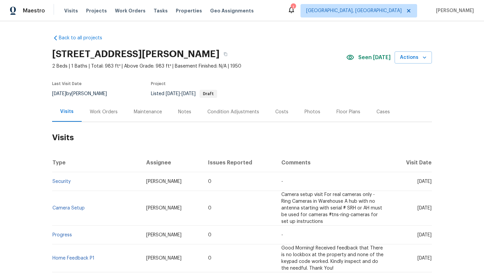
click at [111, 113] on div "Work Orders" at bounding box center [104, 112] width 28 height 7
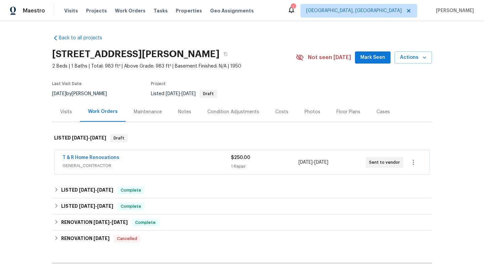
click at [365, 56] on span "Mark Seen" at bounding box center [372, 57] width 25 height 8
click at [66, 112] on div "Visits" at bounding box center [66, 112] width 12 height 7
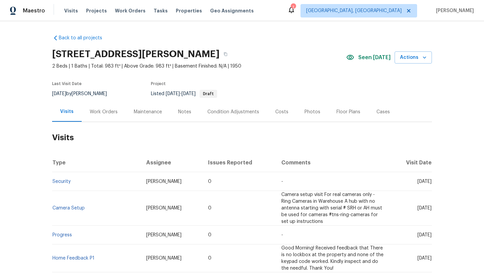
click at [104, 111] on div "Work Orders" at bounding box center [104, 112] width 28 height 7
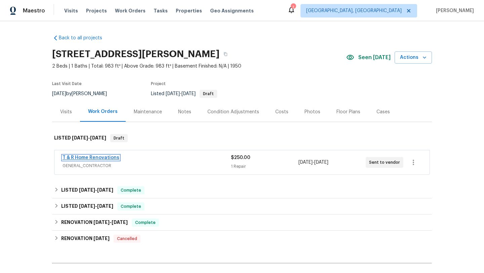
click at [107, 157] on link "T & R Home Renovations" at bounding box center [91, 157] width 57 height 5
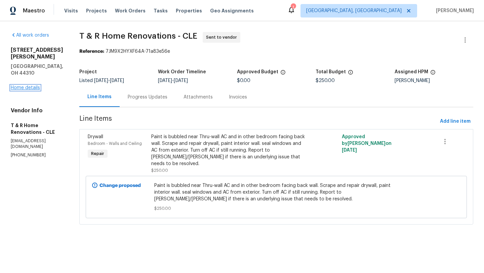
click at [30, 85] on link "Home details" at bounding box center [25, 87] width 29 height 5
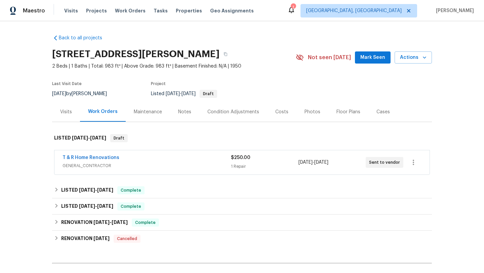
click at [66, 112] on div "Visits" at bounding box center [66, 112] width 12 height 7
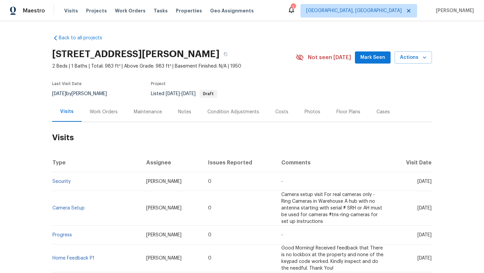
click at [369, 59] on span "Mark Seen" at bounding box center [372, 57] width 25 height 8
click at [100, 115] on div "Work Orders" at bounding box center [104, 112] width 28 height 7
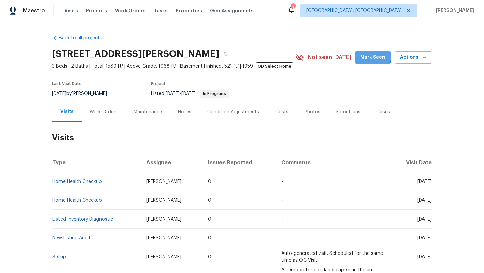
click at [361, 54] on button "Mark Seen" at bounding box center [373, 57] width 36 height 12
click at [93, 113] on div "Work Orders" at bounding box center [104, 112] width 28 height 7
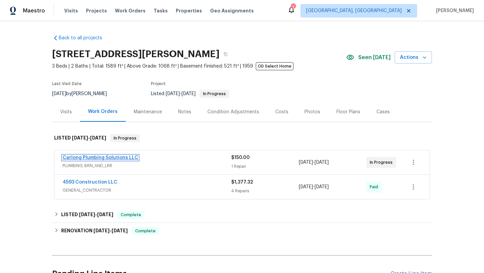
click at [93, 157] on link "Carlong Plumbing Solutions LLC" at bounding box center [101, 157] width 76 height 5
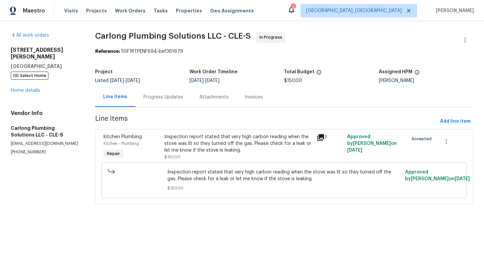
click at [151, 97] on div "Progress Updates" at bounding box center [163, 97] width 40 height 7
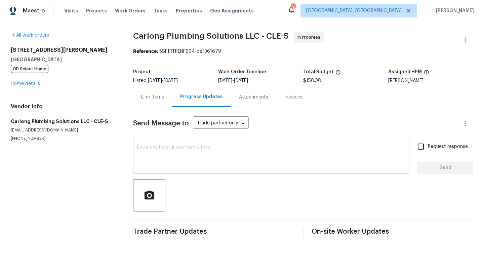
click at [156, 155] on textarea at bounding box center [271, 157] width 268 height 24
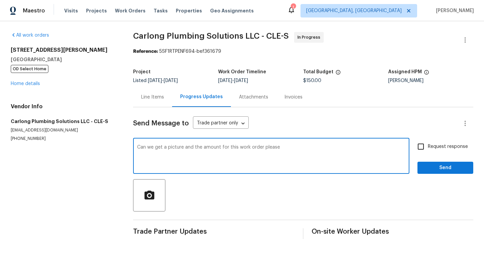
type textarea "Can we get a picture and the amount for this work order please"
click at [423, 147] on input "Request response" at bounding box center [421, 146] width 14 height 14
checkbox input "true"
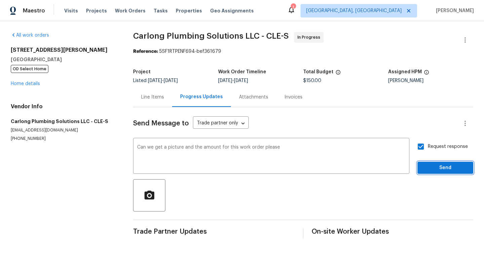
click at [425, 167] on span "Send" at bounding box center [445, 168] width 45 height 8
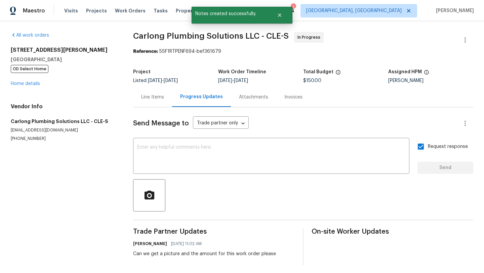
click at [29, 87] on div "All work orders 4131 Burton Dr Stow, OH 44224 OD Select Home Home details Vendo…" at bounding box center [64, 87] width 106 height 110
click at [29, 84] on link "Home details" at bounding box center [25, 83] width 29 height 5
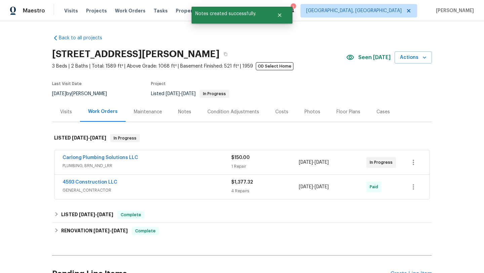
click at [66, 114] on div "Visits" at bounding box center [66, 112] width 12 height 7
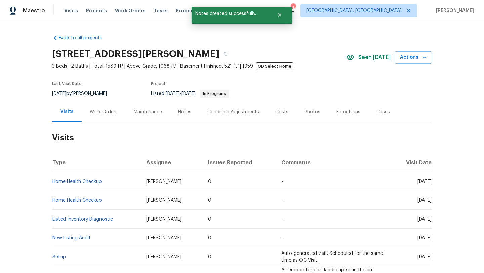
click at [187, 111] on div "Notes" at bounding box center [184, 112] width 13 height 7
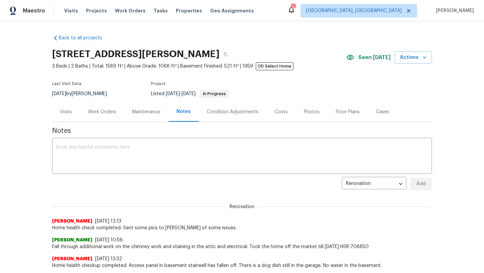
click at [61, 116] on div "Visits" at bounding box center [66, 112] width 28 height 20
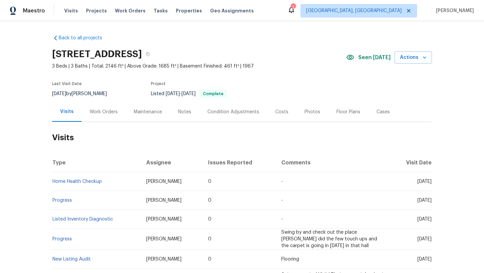
click at [98, 113] on div "Work Orders" at bounding box center [104, 112] width 28 height 7
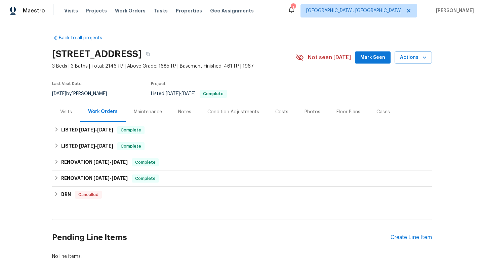
click at [140, 110] on div "Maintenance" at bounding box center [148, 112] width 28 height 7
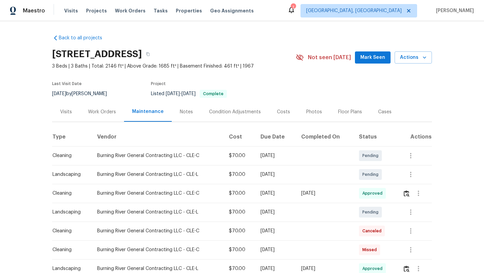
click at [372, 58] on span "Mark Seen" at bounding box center [372, 57] width 25 height 8
click at [66, 112] on div "Visits" at bounding box center [66, 112] width 12 height 7
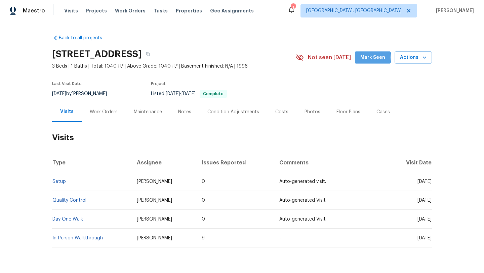
click at [373, 57] on span "Mark Seen" at bounding box center [372, 57] width 25 height 8
click at [105, 111] on div "Work Orders" at bounding box center [104, 112] width 28 height 7
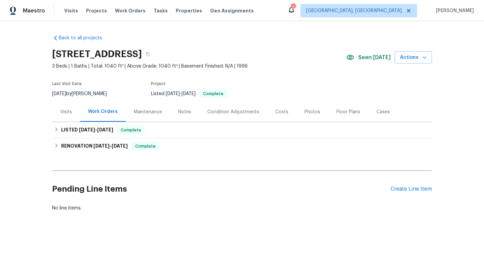
click at [150, 112] on div "Maintenance" at bounding box center [148, 112] width 28 height 7
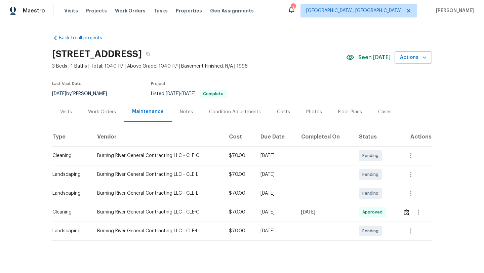
click at [180, 112] on div "Notes" at bounding box center [186, 112] width 13 height 7
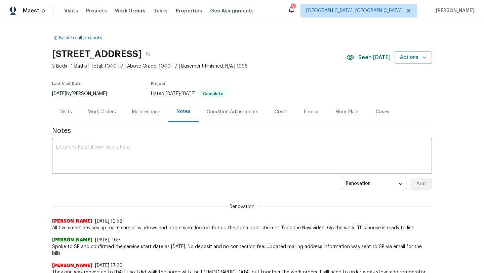
click at [62, 111] on div "Visits" at bounding box center [66, 112] width 12 height 7
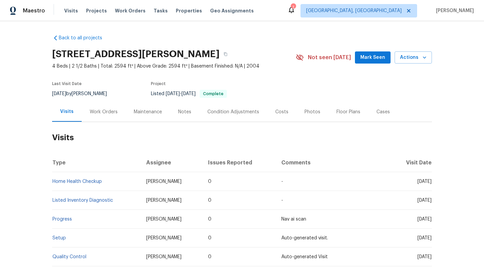
click at [108, 112] on div "Work Orders" at bounding box center [104, 112] width 28 height 7
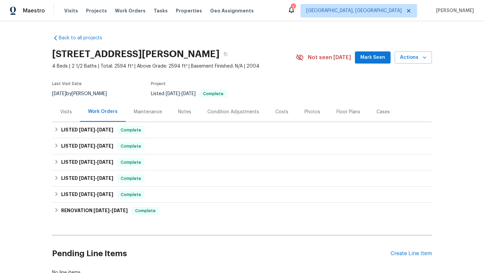
click at [145, 109] on div "Maintenance" at bounding box center [148, 112] width 28 height 7
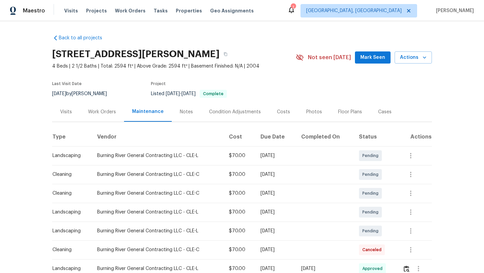
click at [180, 113] on div "Notes" at bounding box center [186, 112] width 13 height 7
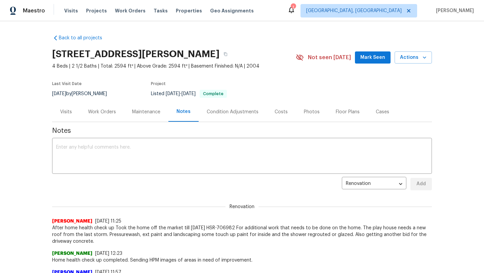
click at [67, 112] on div "Visits" at bounding box center [66, 112] width 12 height 7
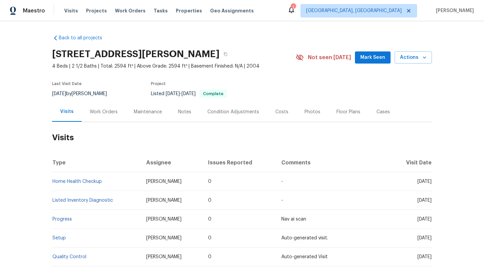
click at [369, 58] on span "Mark Seen" at bounding box center [372, 57] width 25 height 8
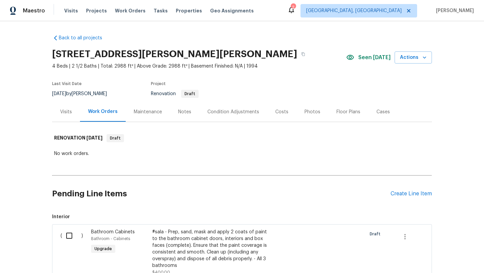
click at [185, 113] on div "Notes" at bounding box center [184, 112] width 13 height 7
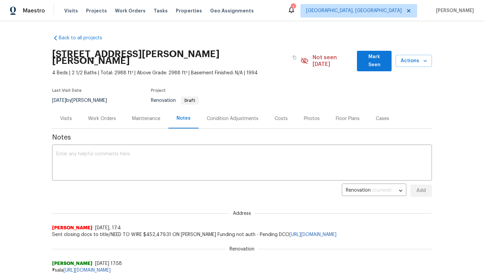
click at [362, 61] on button "Mark Seen" at bounding box center [374, 61] width 35 height 20
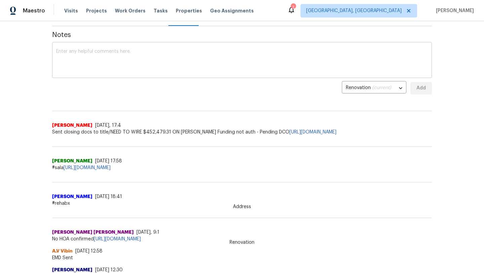
scroll to position [43, 0]
